Goal: Manage account settings

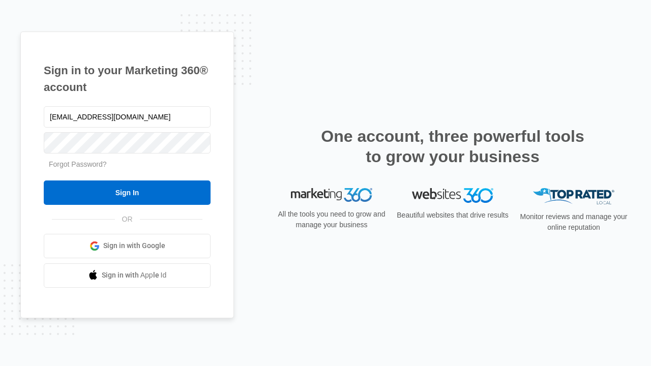
type input "[EMAIL_ADDRESS][DOMAIN_NAME]"
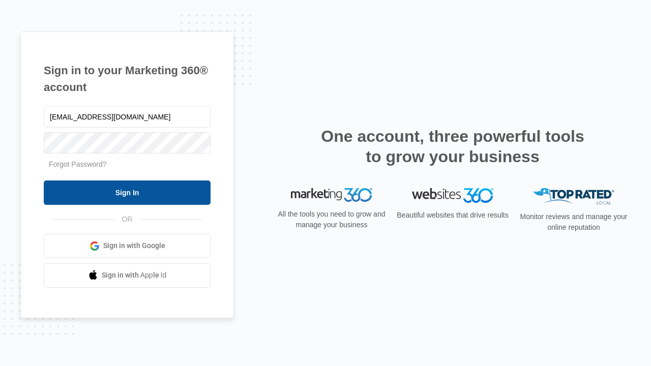
click at [127, 192] on input "Sign In" at bounding box center [127, 193] width 167 height 24
